Goal: Information Seeking & Learning: Learn about a topic

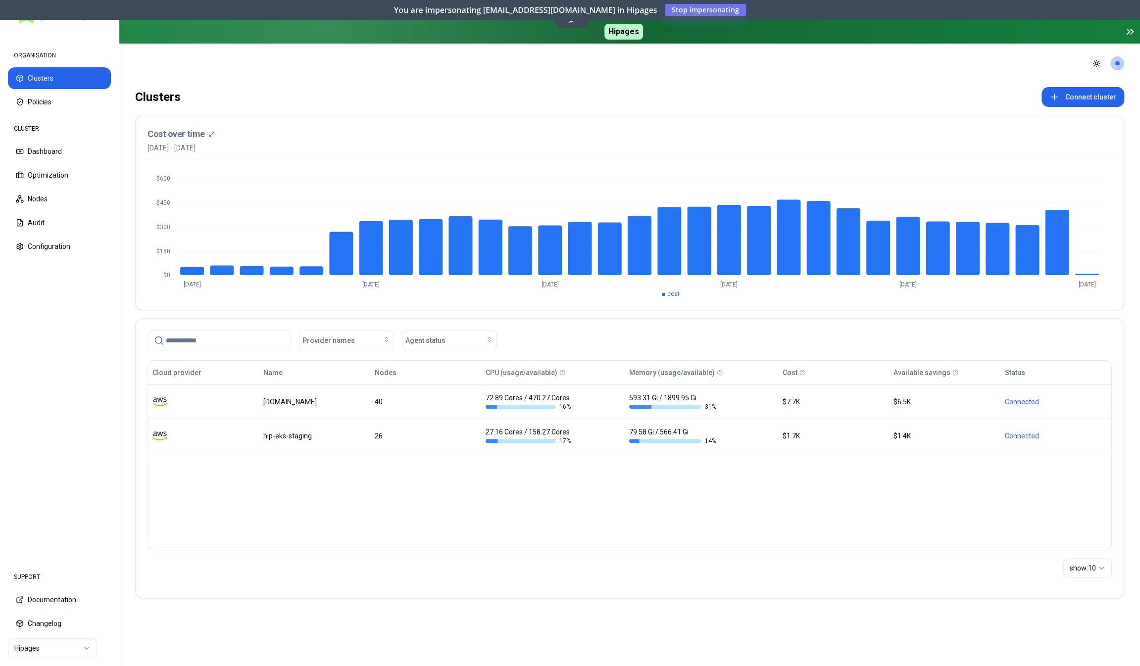
click at [72, 415] on html "ORGANISATION Clusters Policies CLUSTER Dashboard Optimization Nodes Audit Confi…" at bounding box center [570, 333] width 1140 height 666
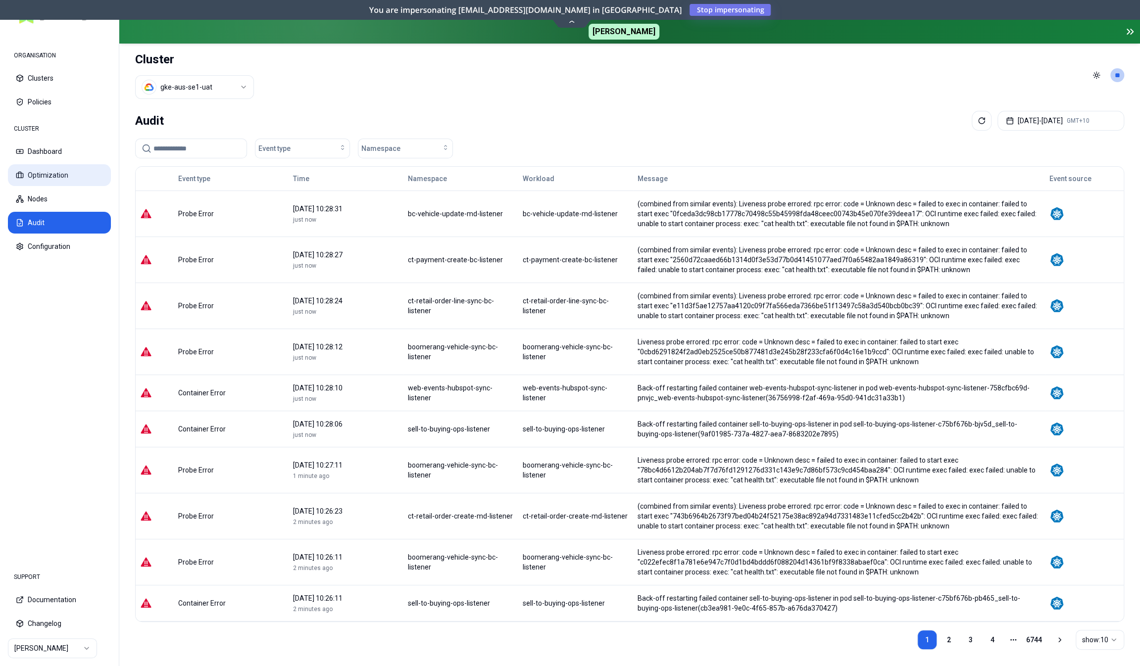
click at [77, 174] on button "Optimization" at bounding box center [59, 175] width 103 height 22
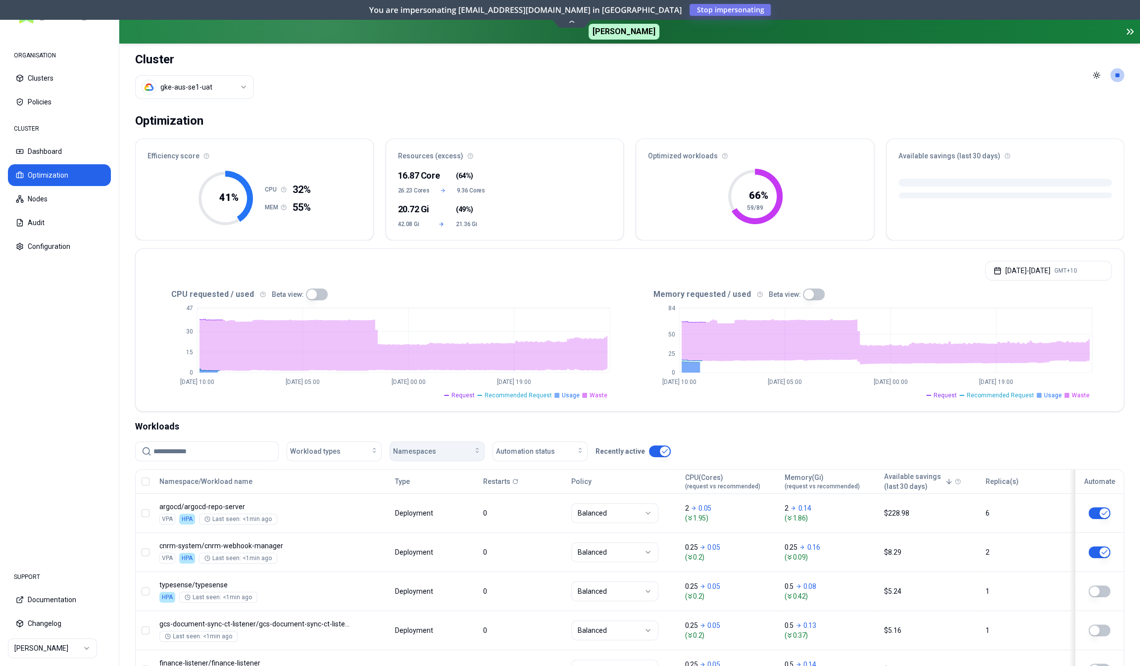
click at [434, 456] on button "Namespaces" at bounding box center [437, 452] width 95 height 20
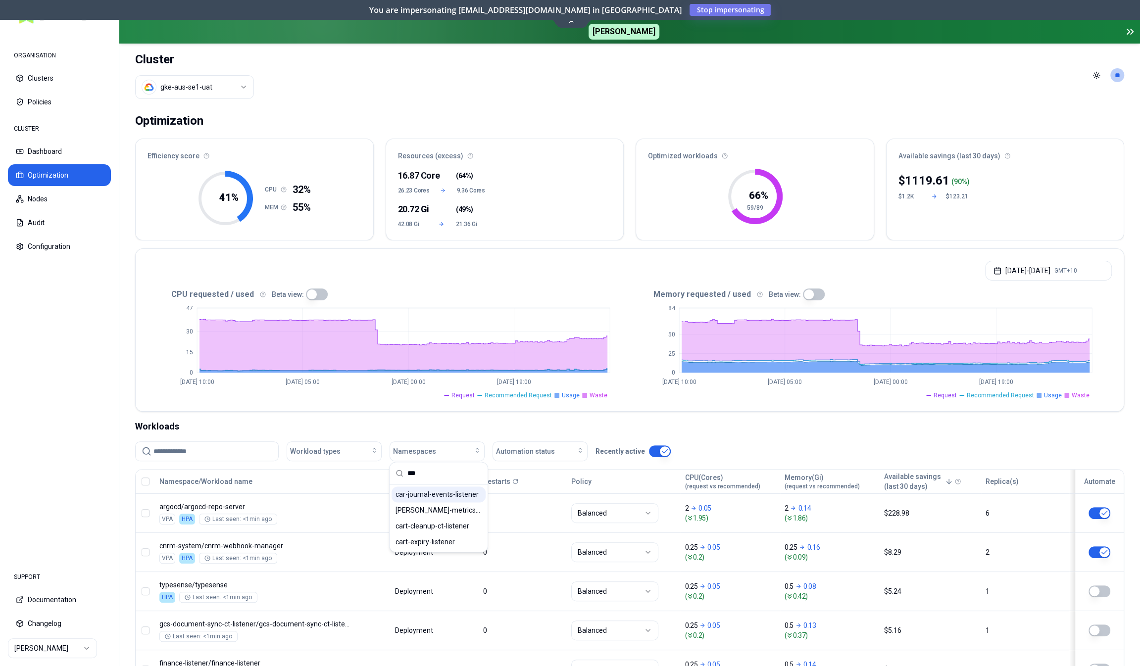
type input "***"
click at [435, 493] on span "car-journal-events-listener" at bounding box center [437, 495] width 83 height 10
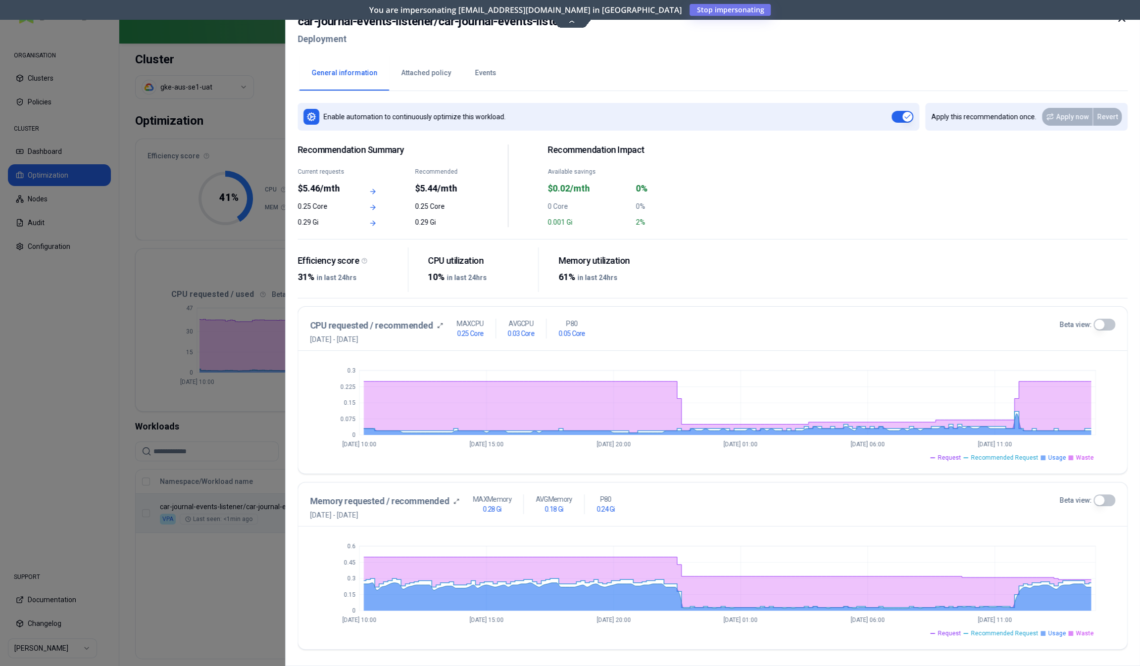
click at [473, 85] on button "Events" at bounding box center [485, 73] width 45 height 35
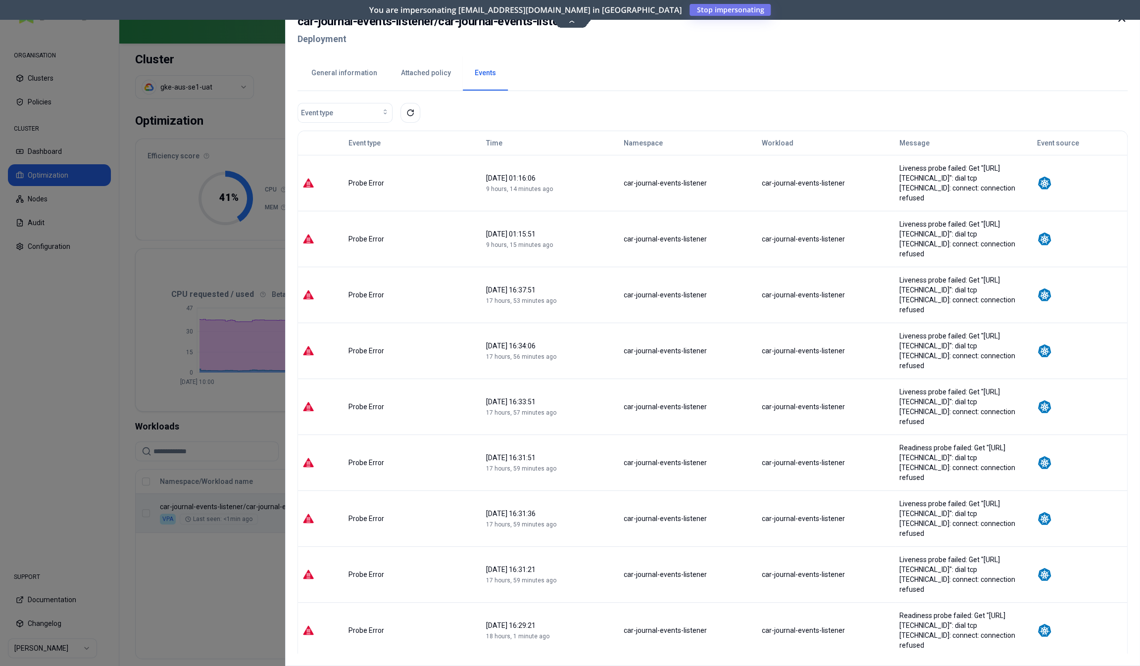
click at [224, 594] on div at bounding box center [570, 333] width 1140 height 666
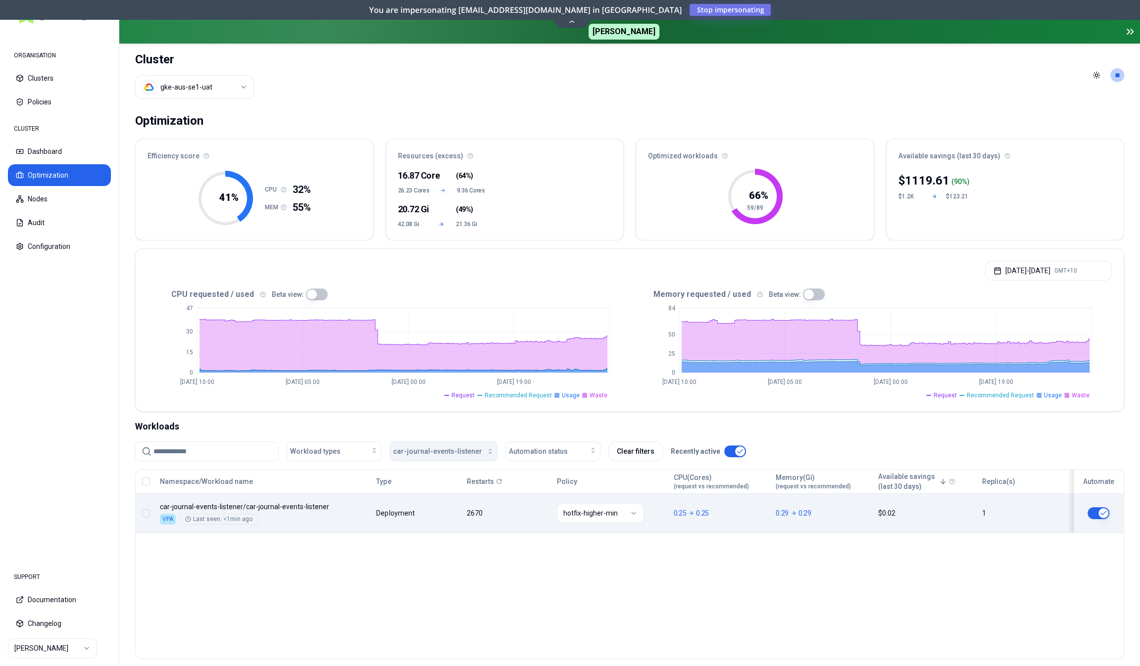
click at [426, 453] on span "car-journal-events-listener" at bounding box center [437, 452] width 89 height 10
type input "***"
click at [426, 488] on div "aws-personalize-sync-listener" at bounding box center [439, 495] width 94 height 16
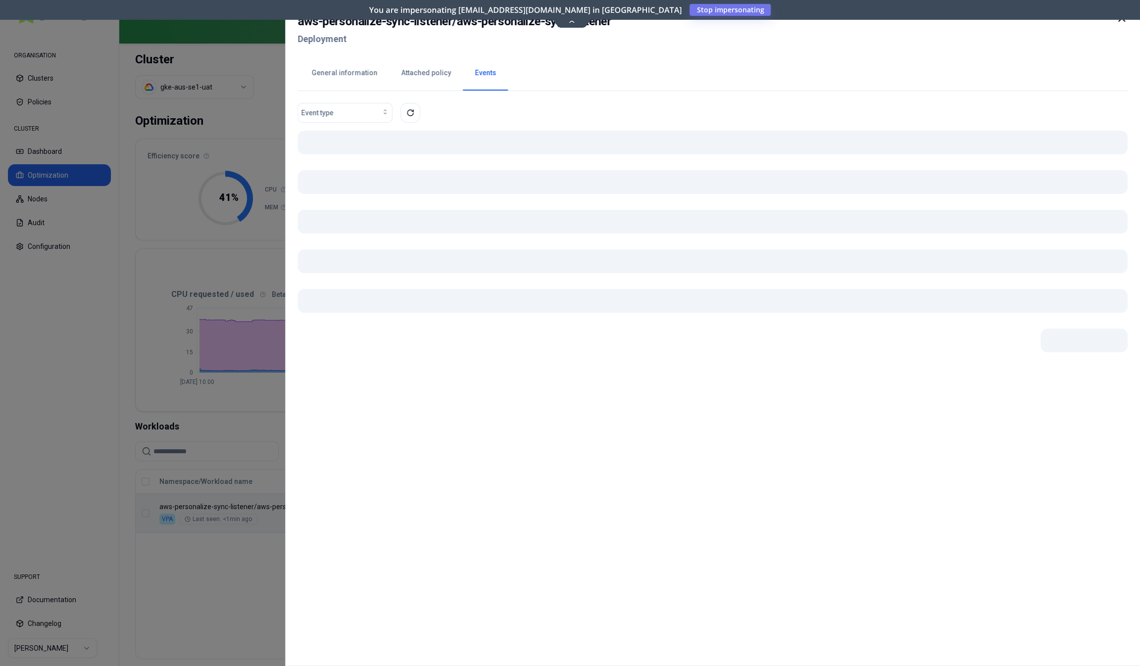
click at [356, 526] on div "Namespace/Workload name Type Restarts Policy CPU(Cores) (request vs recommended…" at bounding box center [630, 501] width 988 height 63
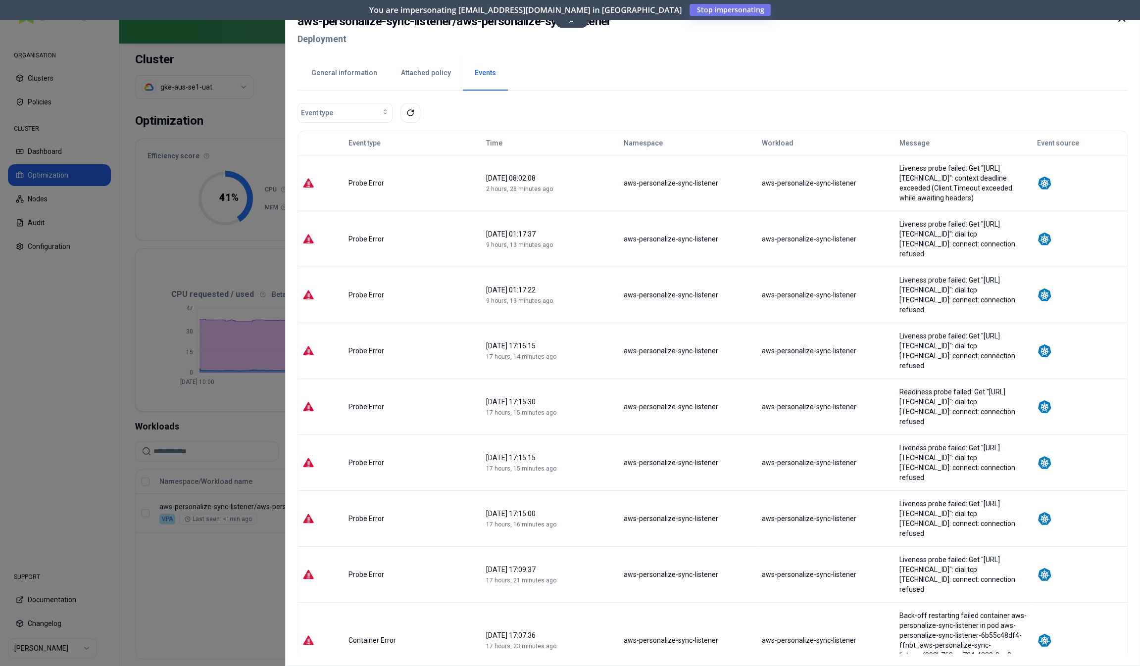
click at [346, 78] on button "General information" at bounding box center [345, 73] width 90 height 35
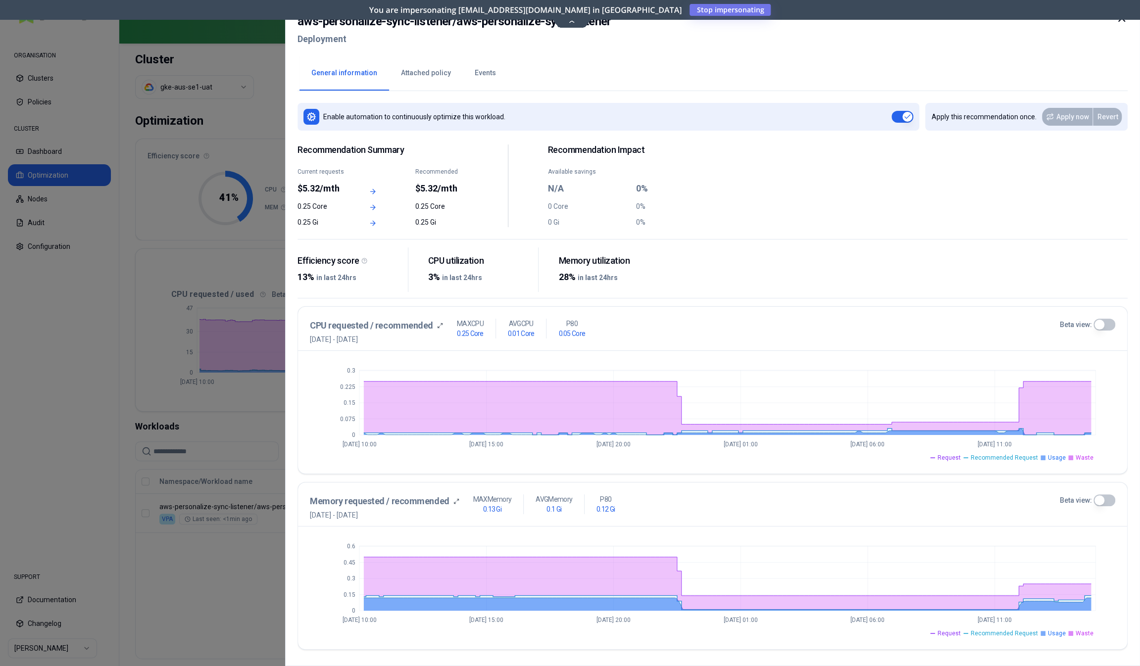
click at [1113, 324] on button "Beta view:" at bounding box center [1105, 325] width 22 height 12
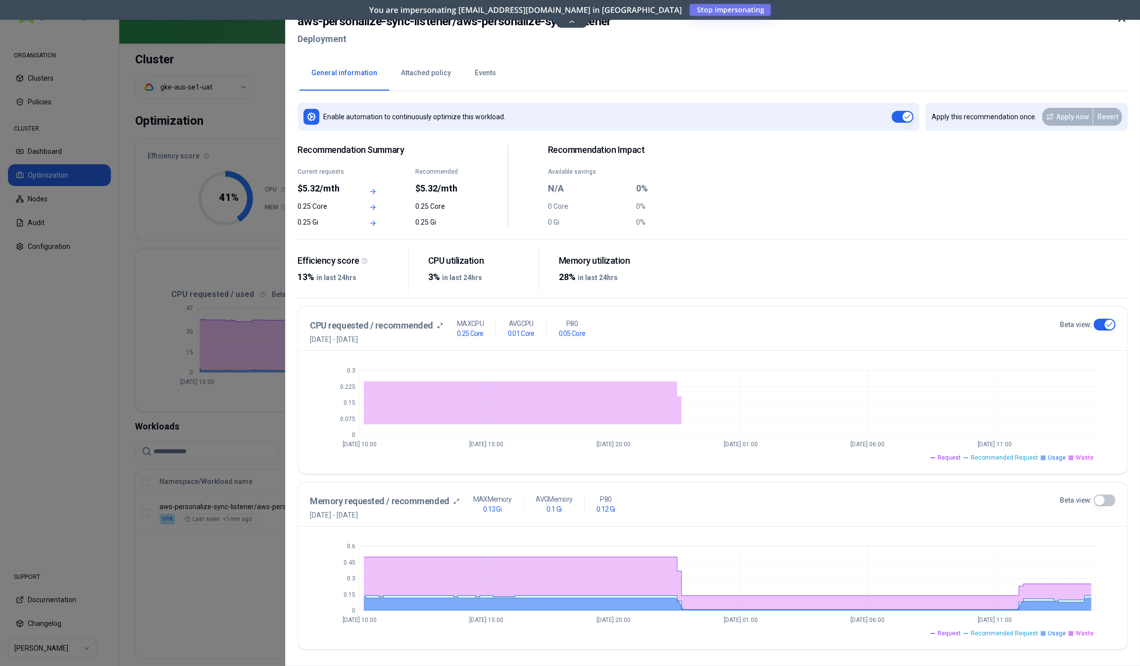
click at [1110, 504] on button "Beta view:" at bounding box center [1105, 501] width 22 height 12
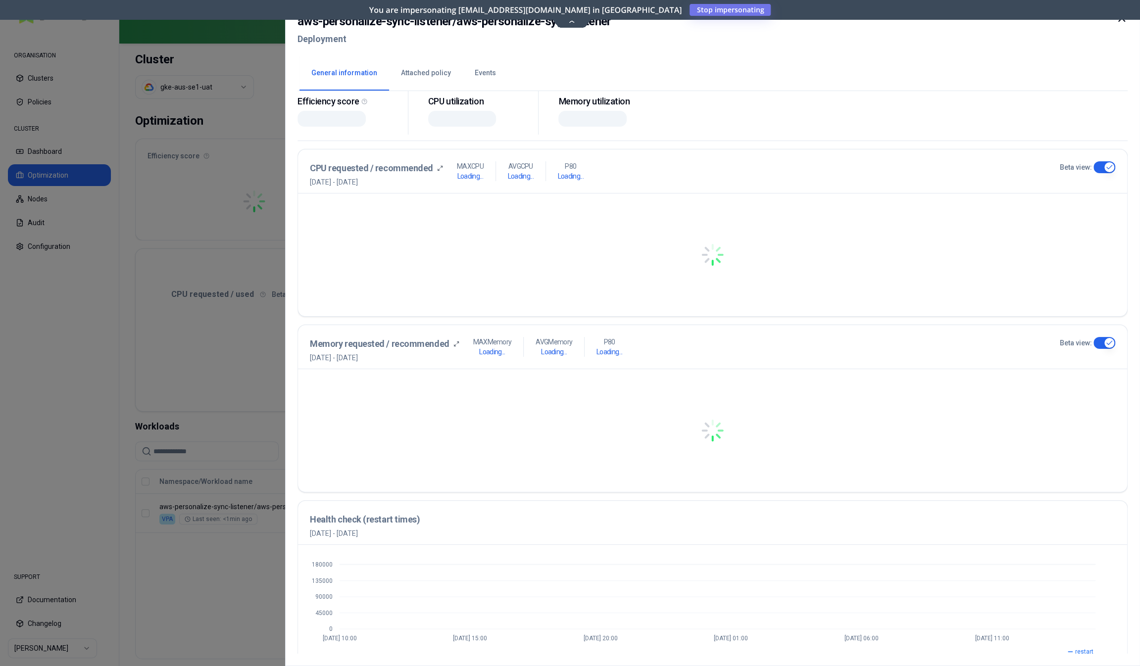
scroll to position [169, 0]
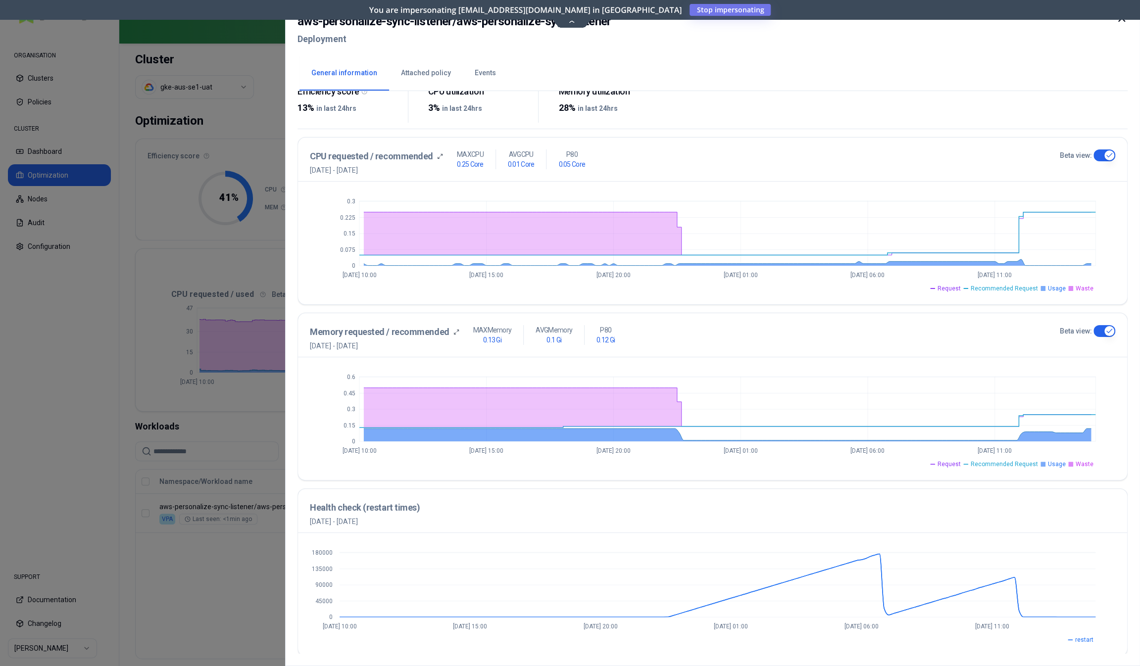
click at [211, 594] on div at bounding box center [570, 333] width 1140 height 666
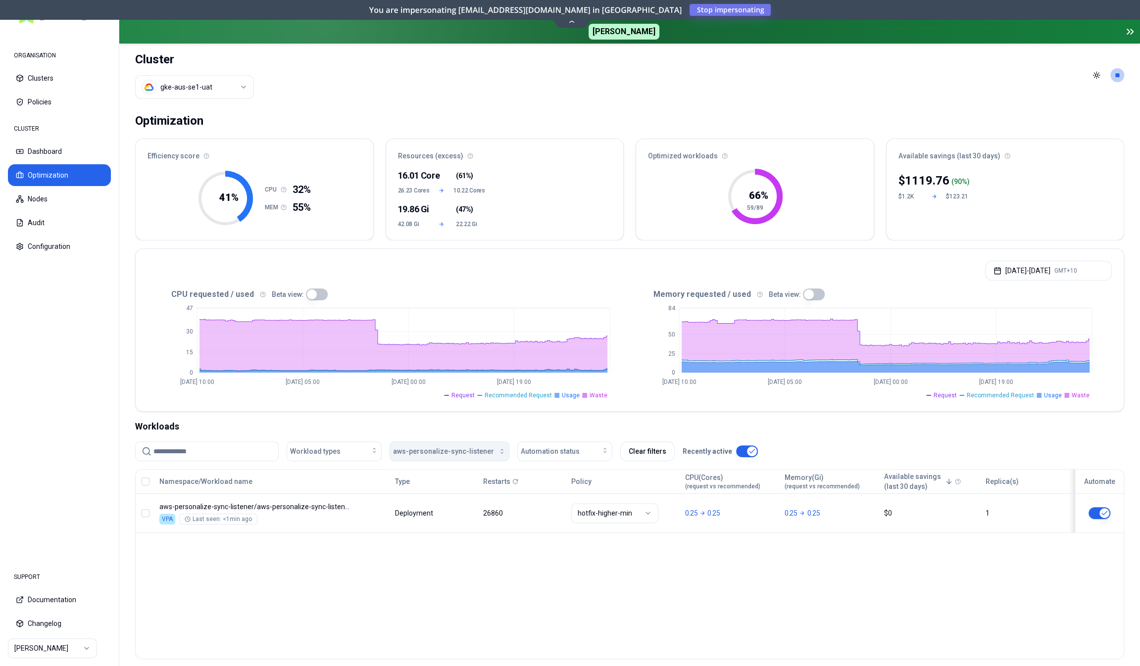
click at [441, 447] on span "aws-personalize-sync-listener" at bounding box center [443, 452] width 101 height 10
type input "**"
click at [434, 513] on span "active-campaign-bulk-update-listener" at bounding box center [439, 511] width 86 height 10
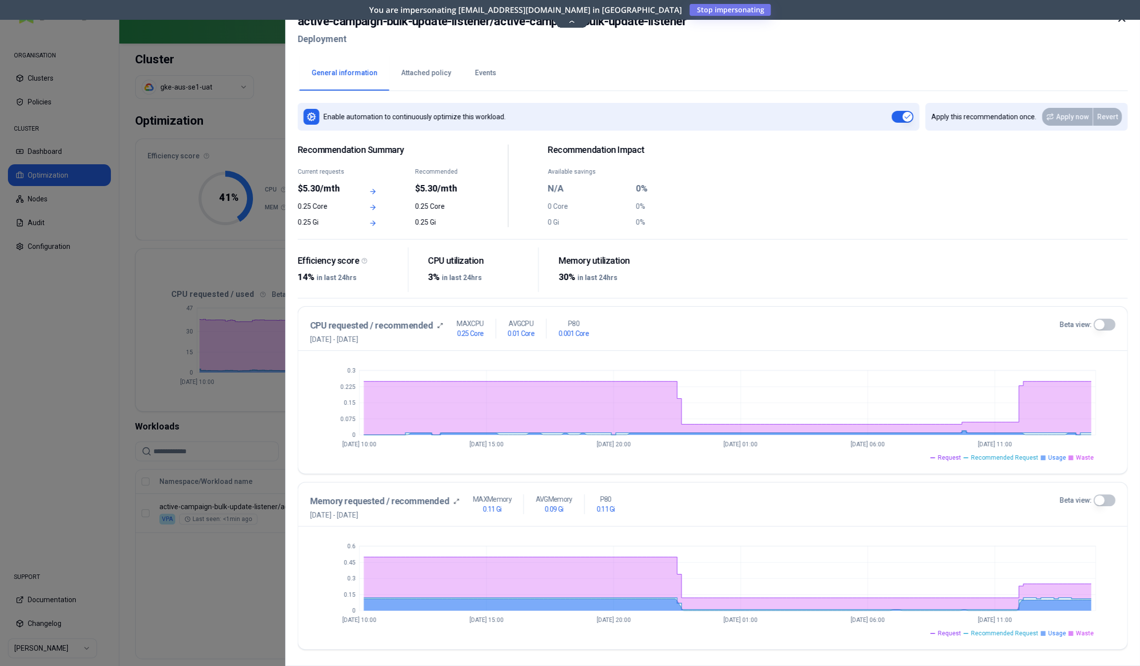
click at [1104, 325] on button "Beta view:" at bounding box center [1105, 325] width 22 height 12
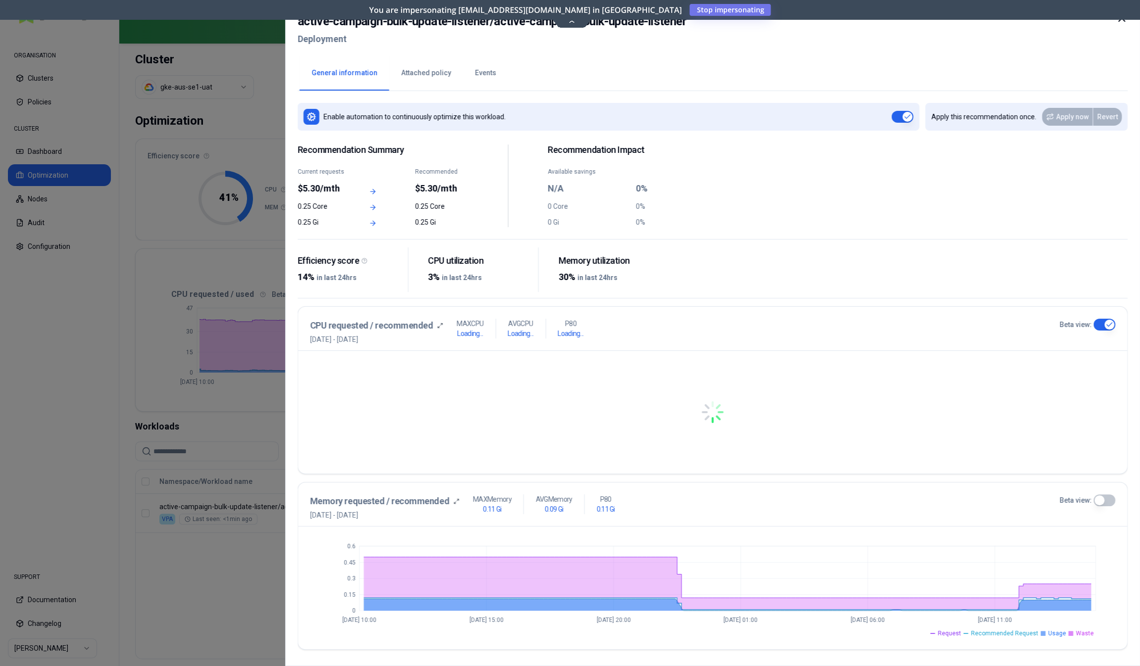
click at [1108, 496] on button "Beta view:" at bounding box center [1105, 501] width 22 height 12
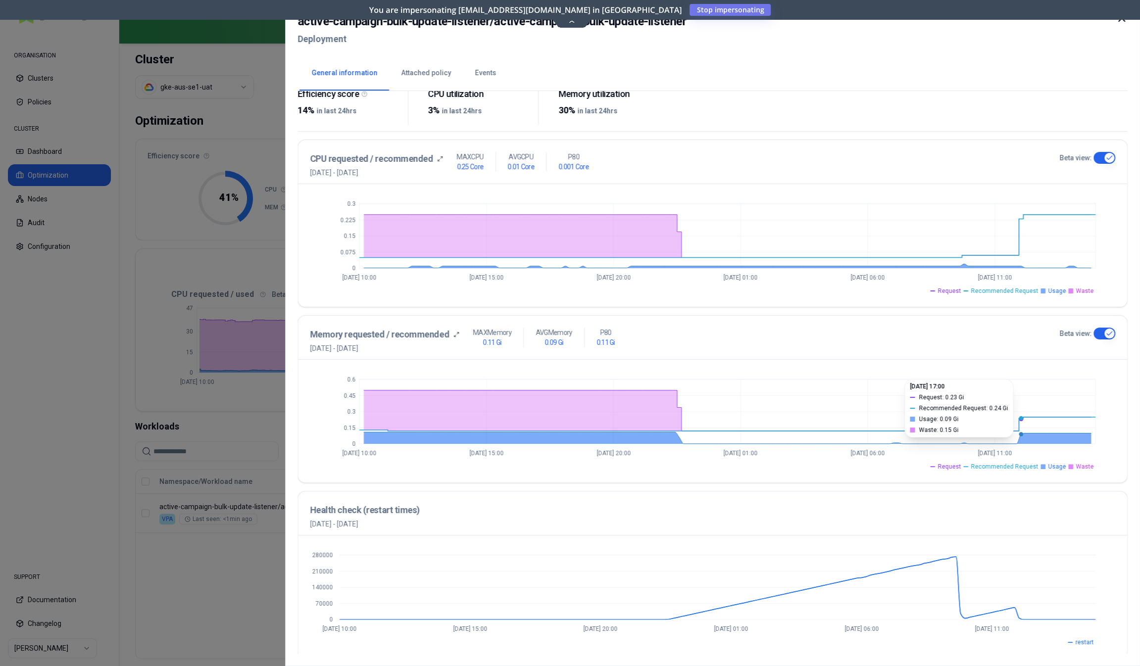
scroll to position [169, 0]
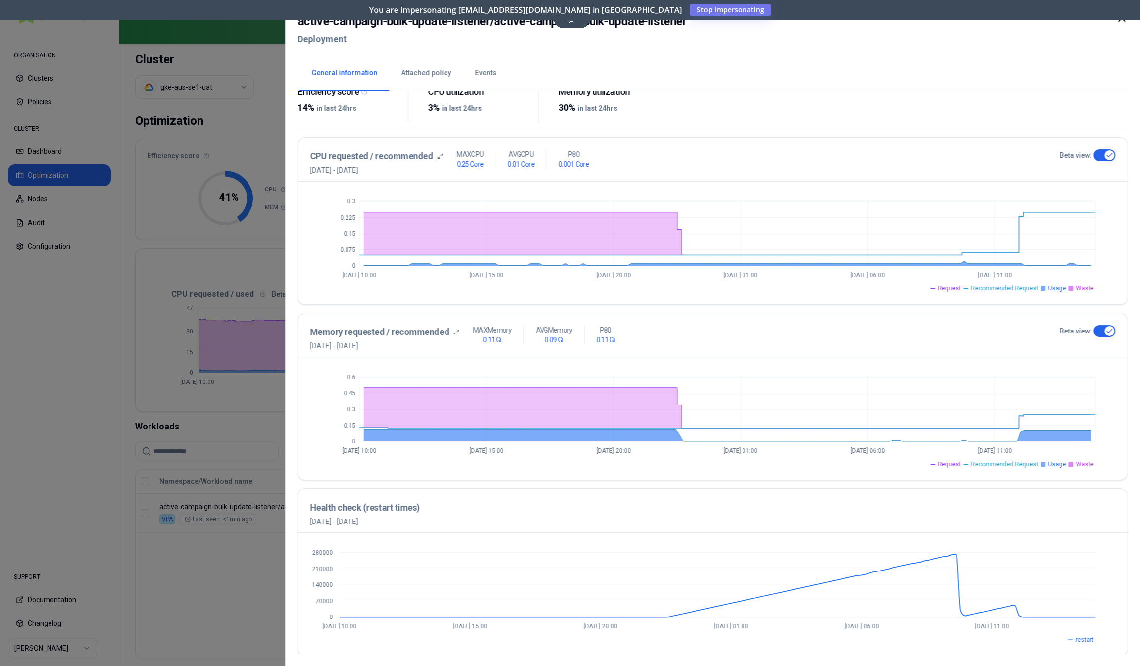
click at [468, 72] on button "Events" at bounding box center [485, 73] width 45 height 35
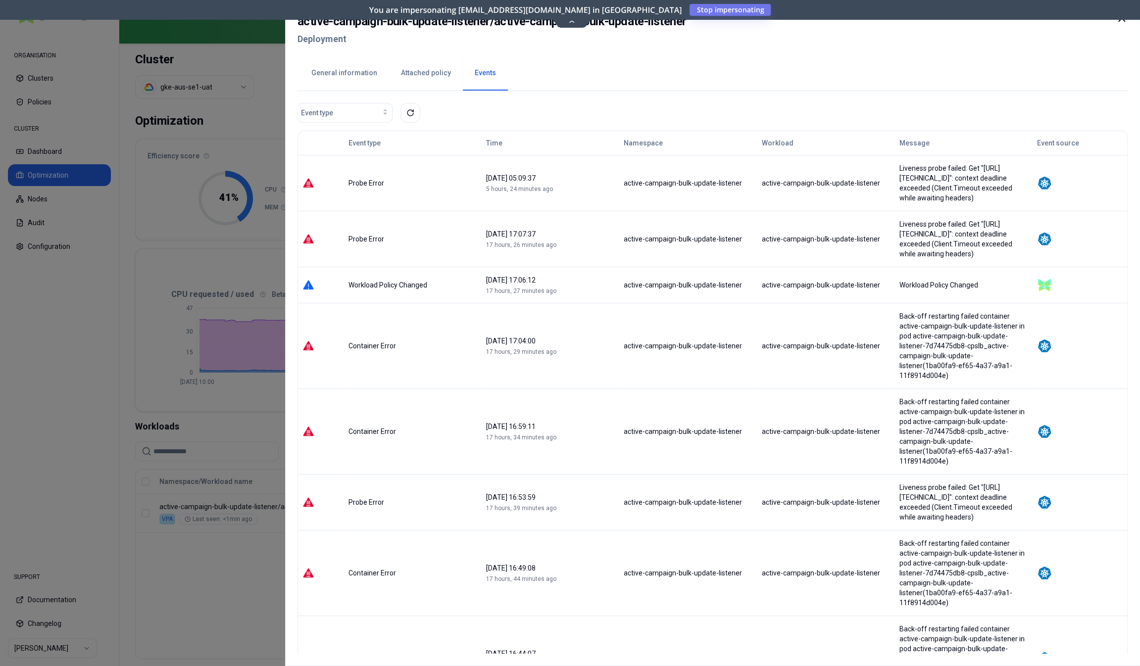
click at [205, 627] on div at bounding box center [570, 333] width 1140 height 666
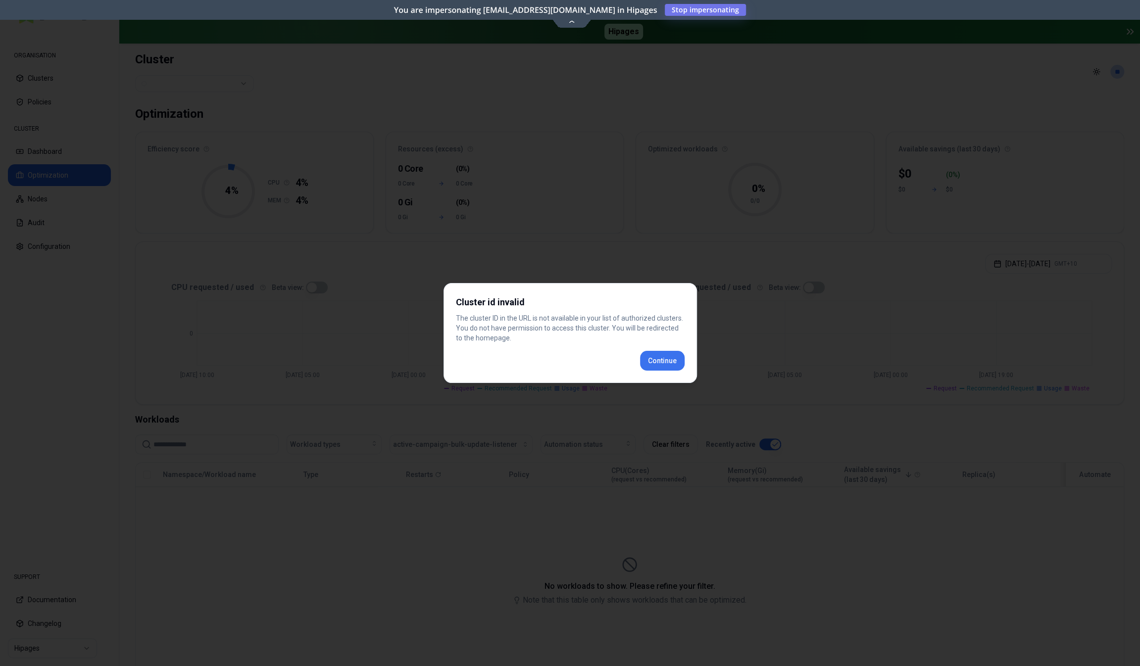
click at [671, 357] on div "Cluster id invalid The cluster ID in the URL is not available in your list of a…" at bounding box center [571, 333] width 254 height 100
